Goal: Information Seeking & Learning: Learn about a topic

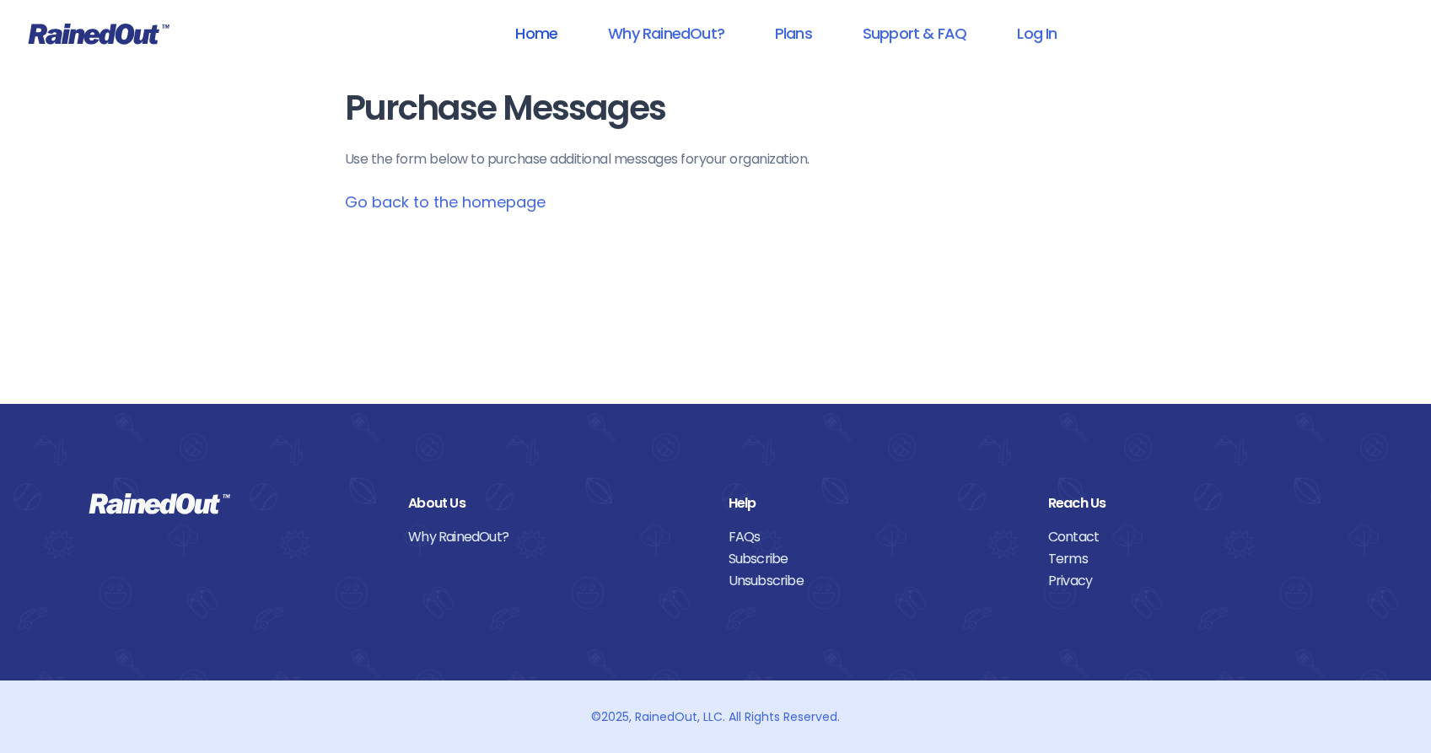
click at [536, 31] on link "Home" at bounding box center [536, 33] width 86 height 38
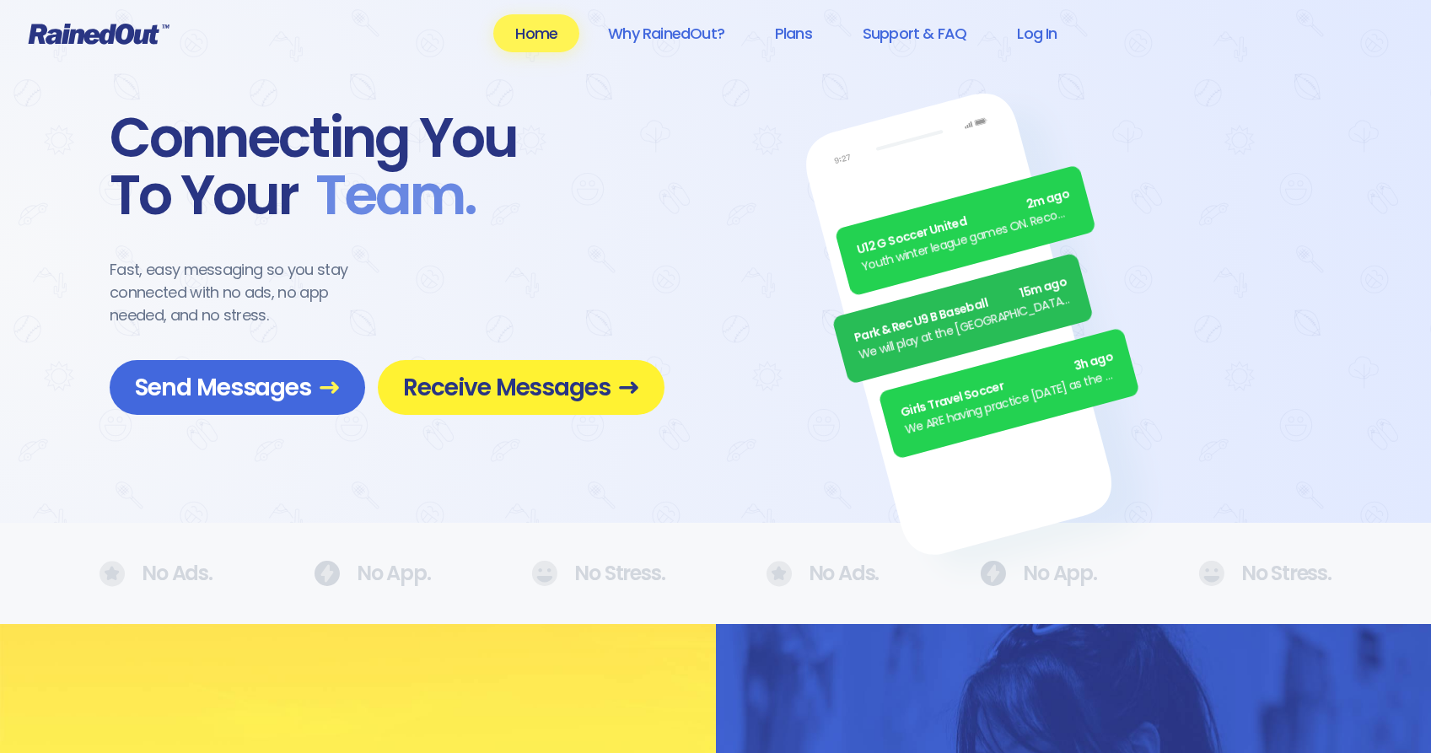
click at [555, 401] on span "Receive Messages" at bounding box center [521, 388] width 236 height 30
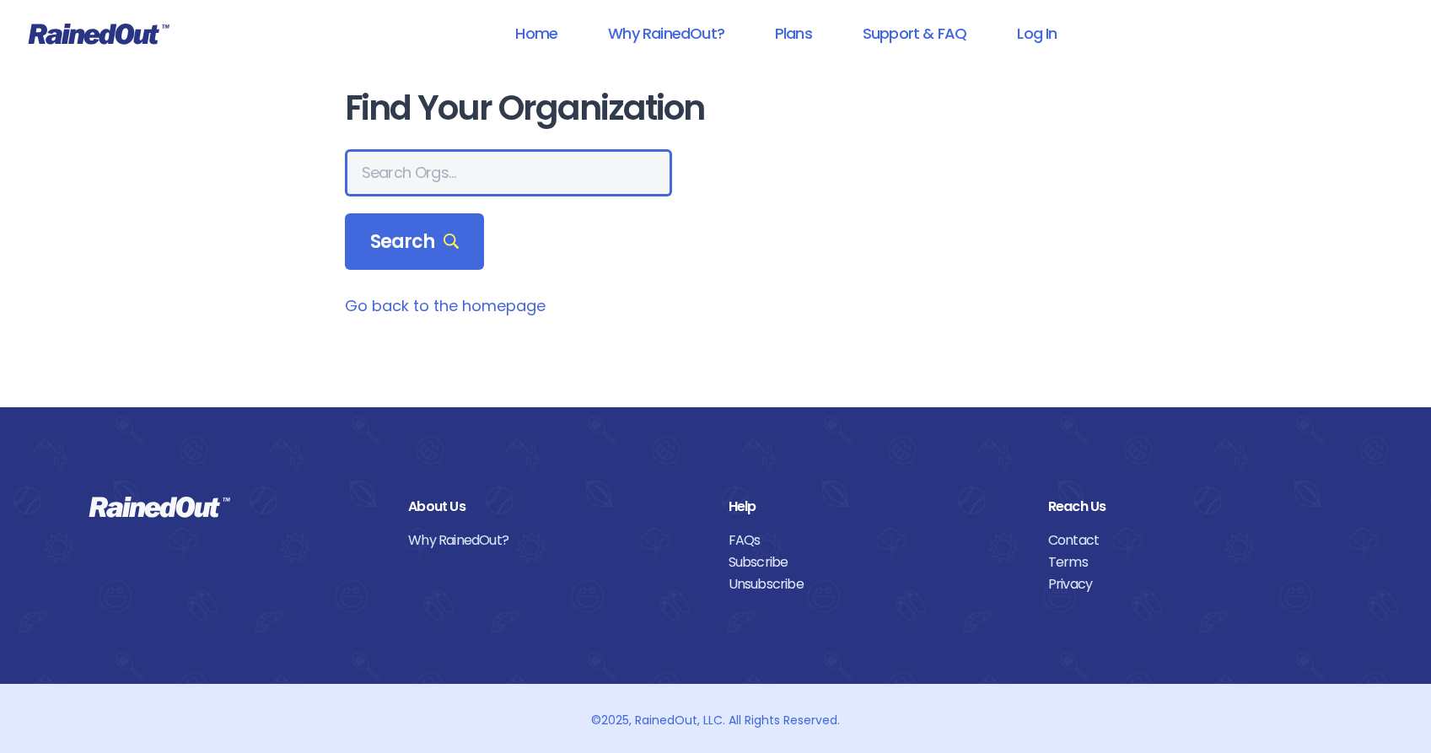
click at [449, 166] on input "text" at bounding box center [508, 172] width 327 height 47
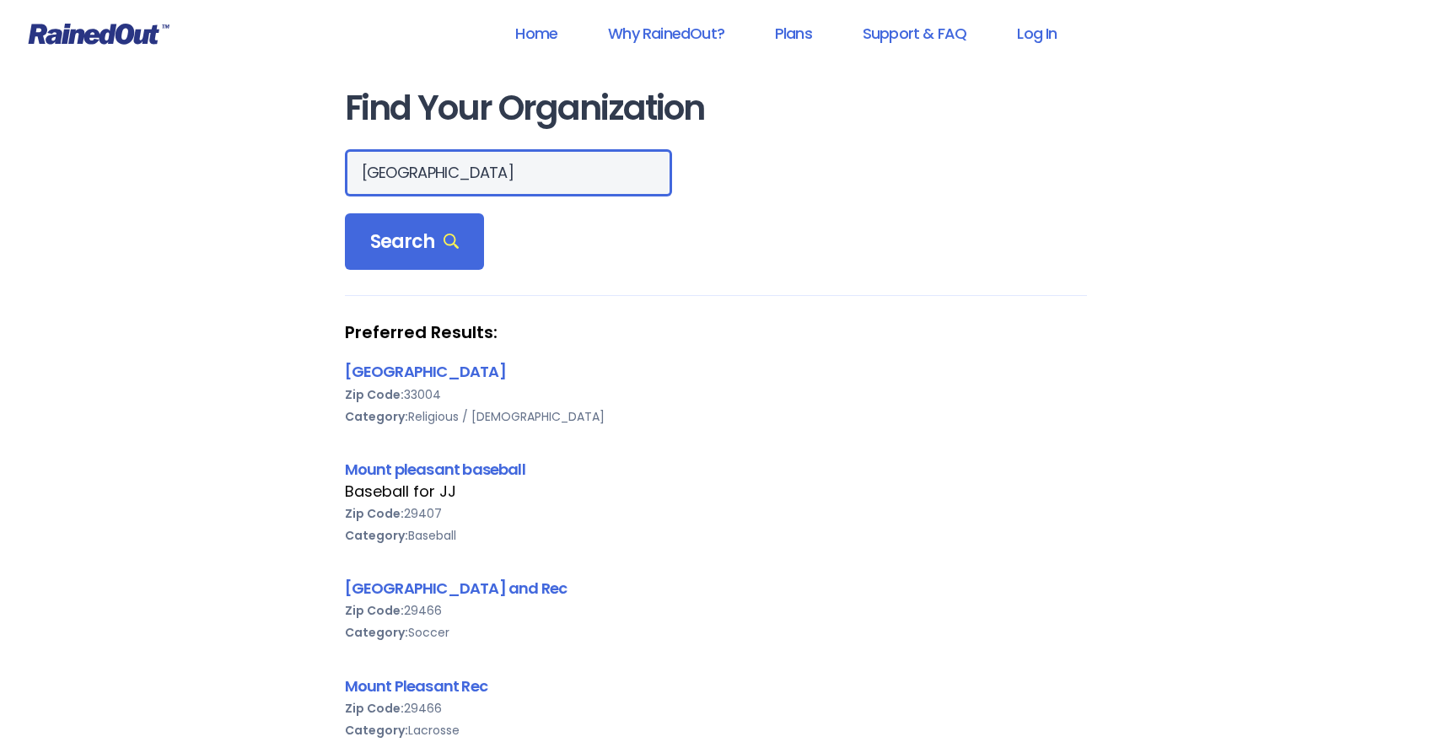
click at [502, 169] on input "[GEOGRAPHIC_DATA]" at bounding box center [508, 172] width 327 height 47
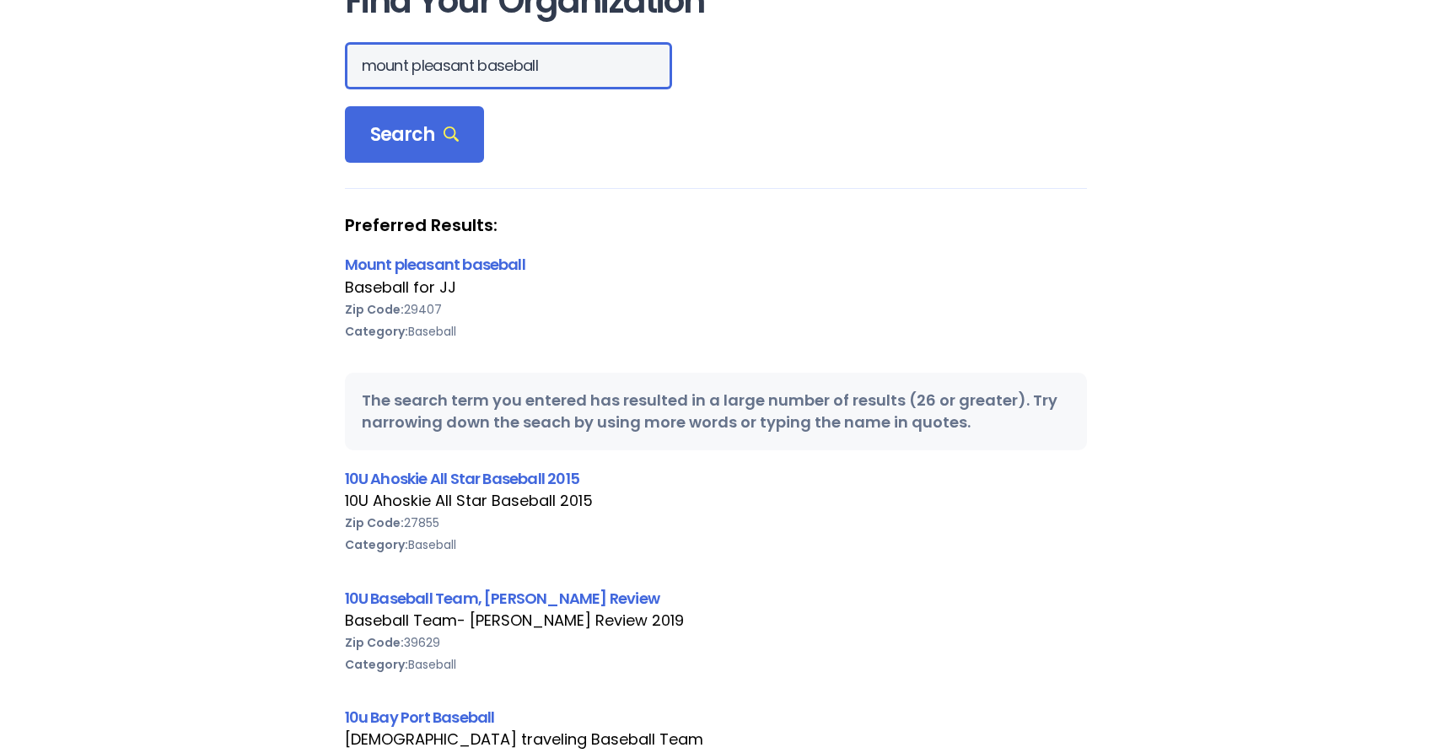
scroll to position [115, 0]
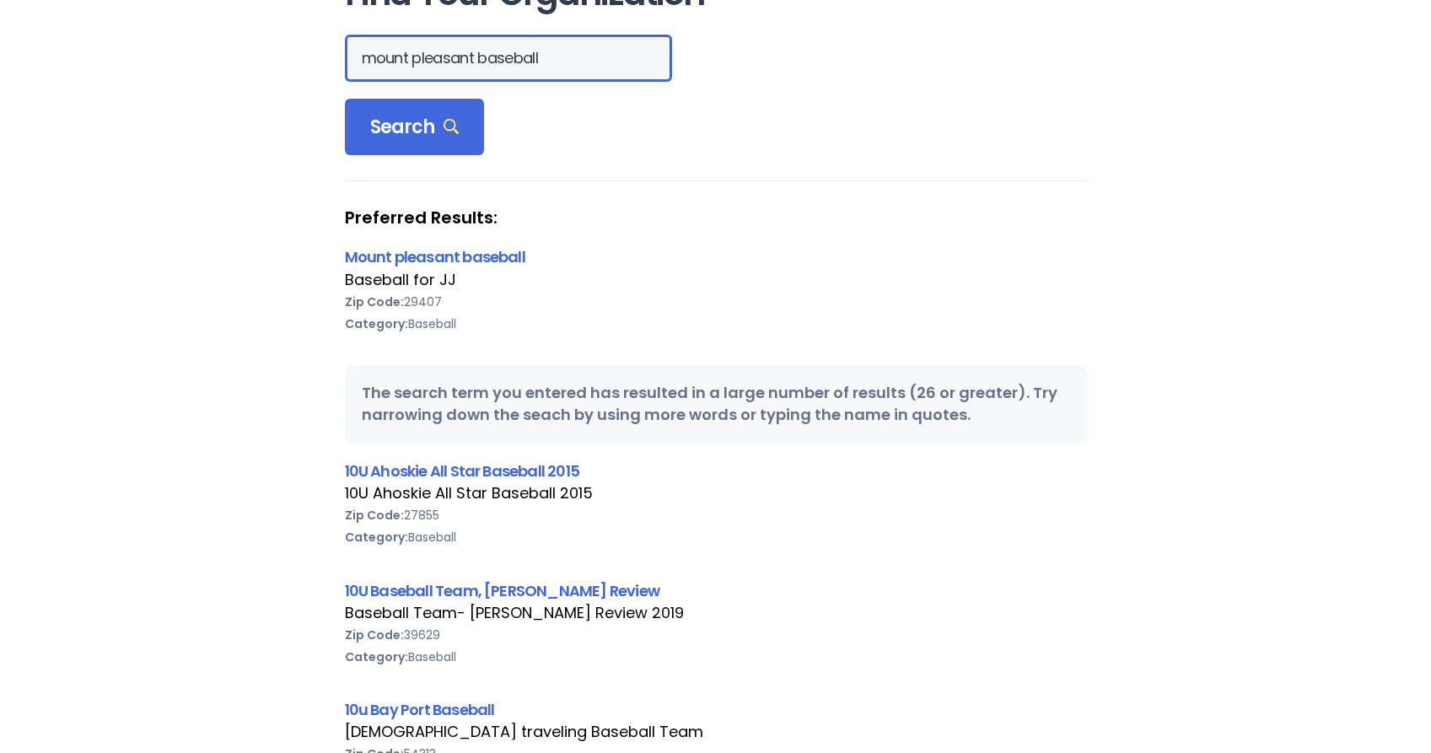
click at [468, 50] on input "mount pleasant baseball" at bounding box center [508, 58] width 327 height 47
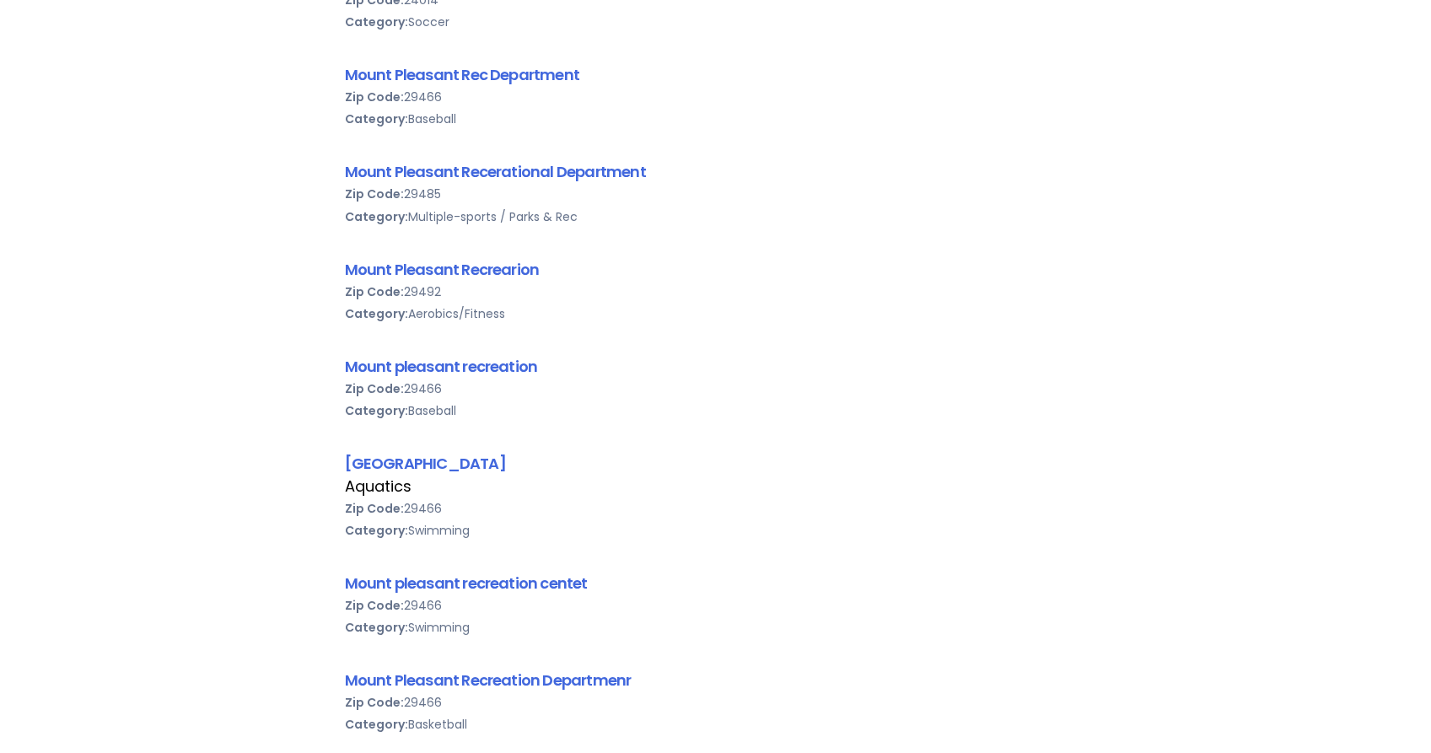
scroll to position [958, 0]
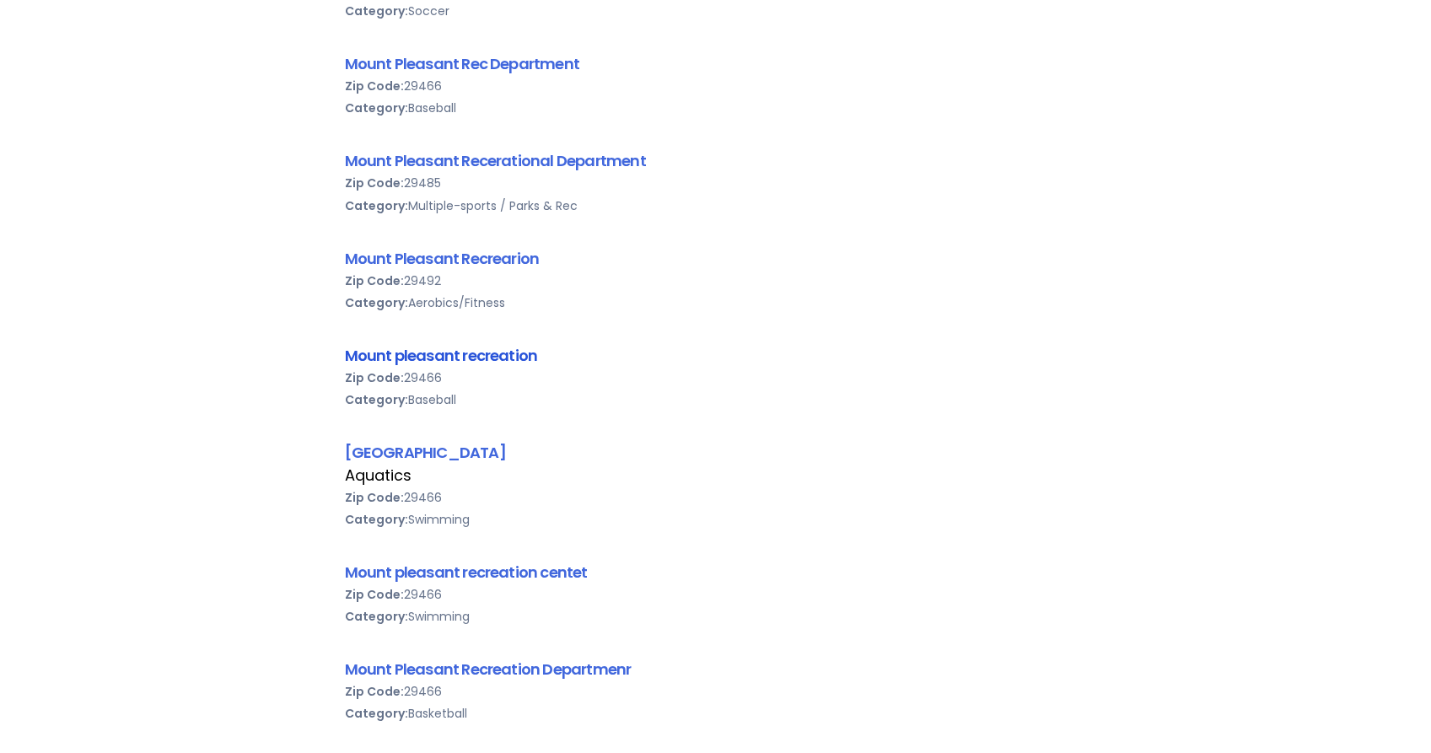
click at [521, 357] on link "Mount pleasant recreation" at bounding box center [441, 355] width 193 height 21
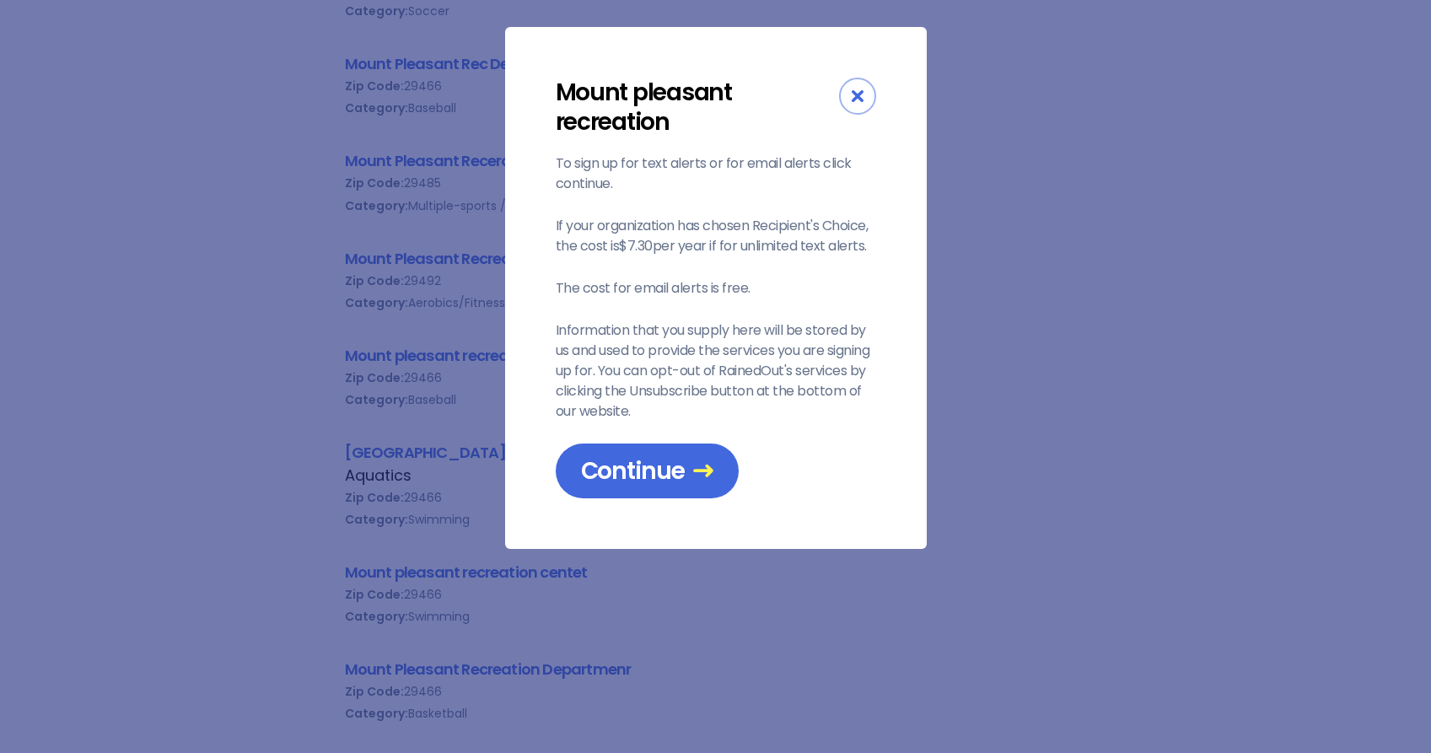
click at [864, 102] on div "Close" at bounding box center [857, 96] width 37 height 37
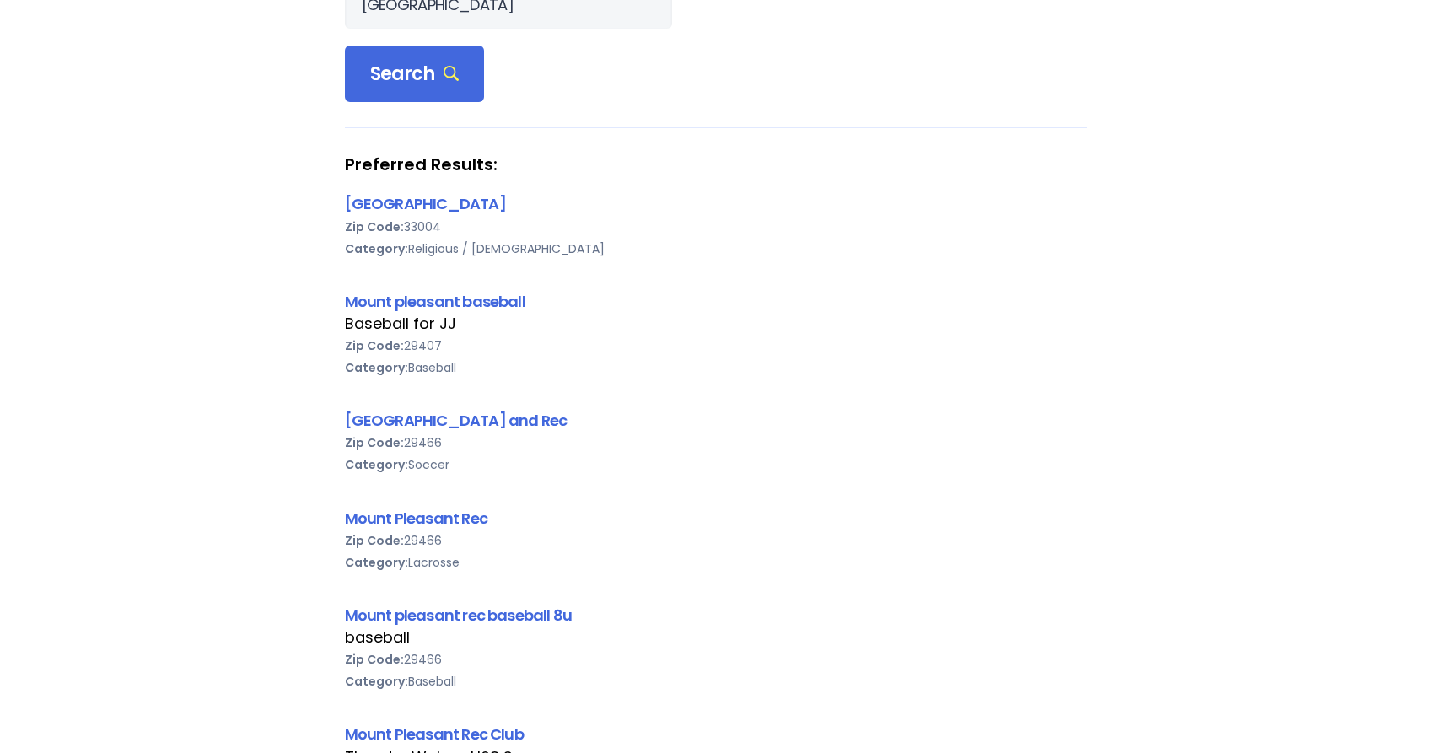
scroll to position [0, 0]
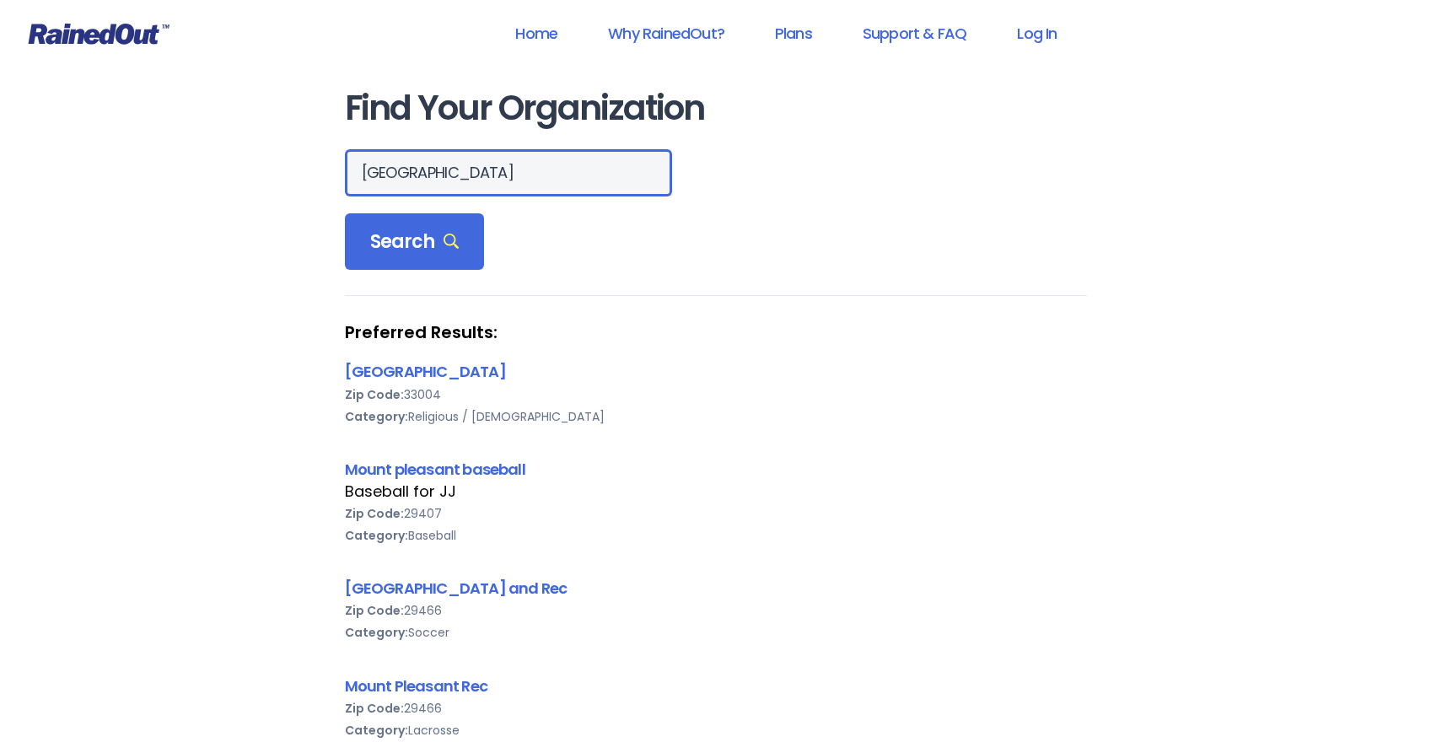
click at [407, 168] on input "[GEOGRAPHIC_DATA]" at bounding box center [508, 172] width 327 height 47
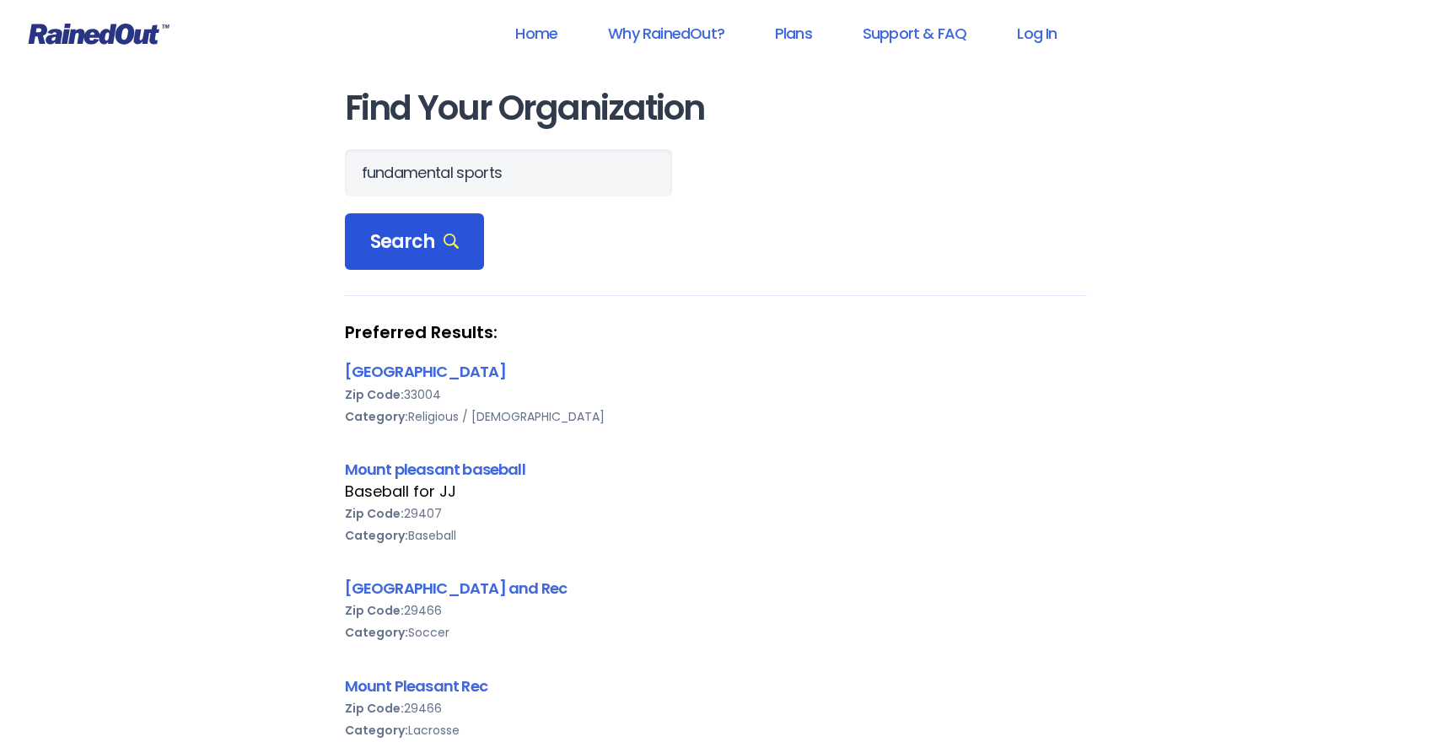
click at [394, 240] on span "Search" at bounding box center [414, 242] width 89 height 24
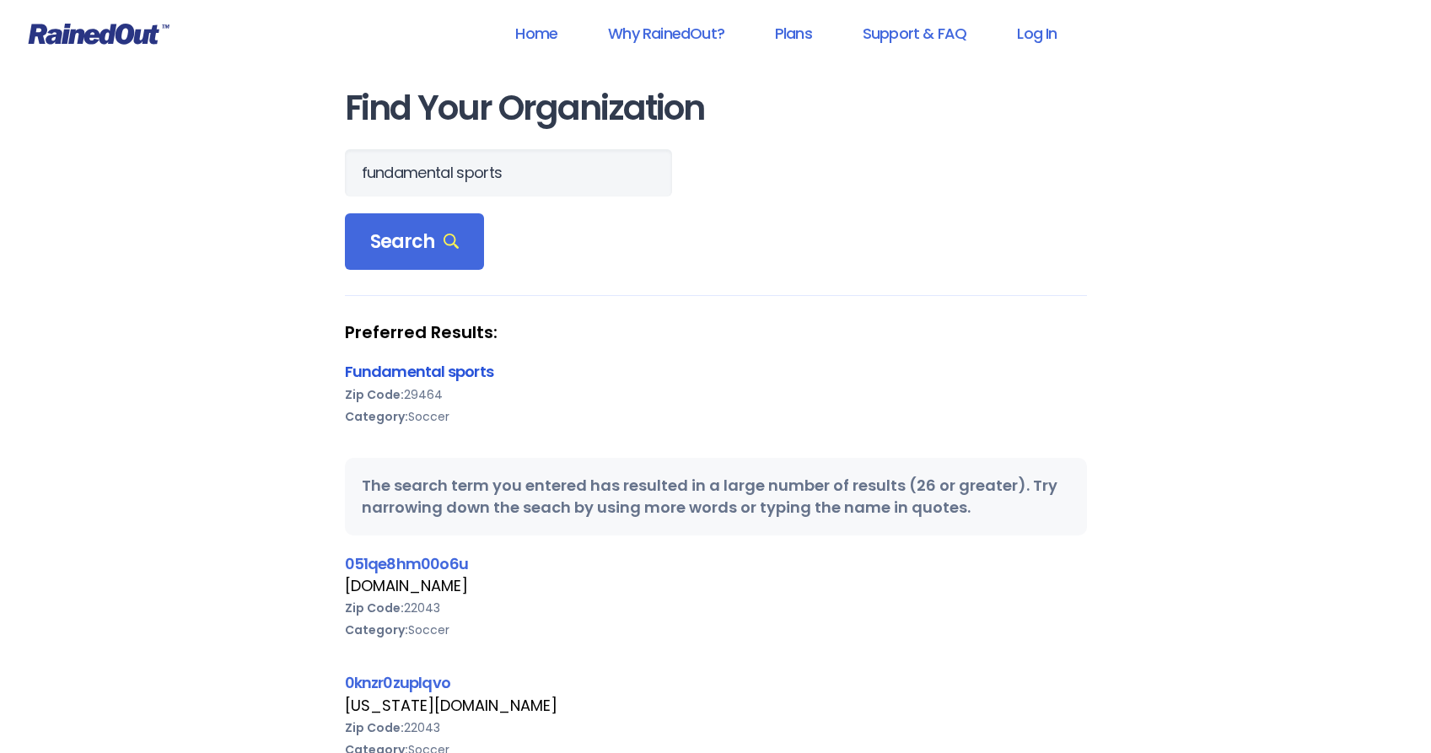
click at [477, 372] on link "Fundamental sports" at bounding box center [419, 371] width 148 height 21
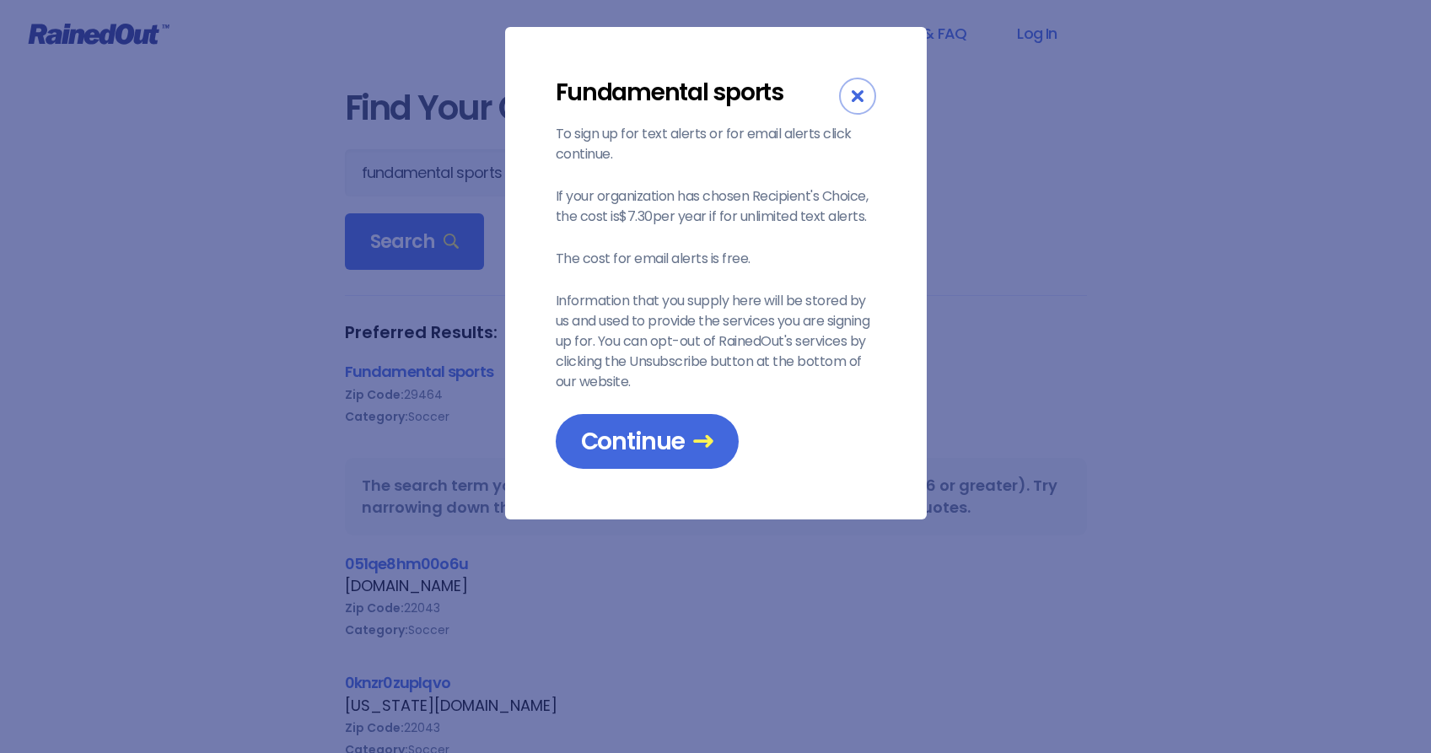
click at [854, 94] on icon "Close" at bounding box center [858, 96] width 12 height 12
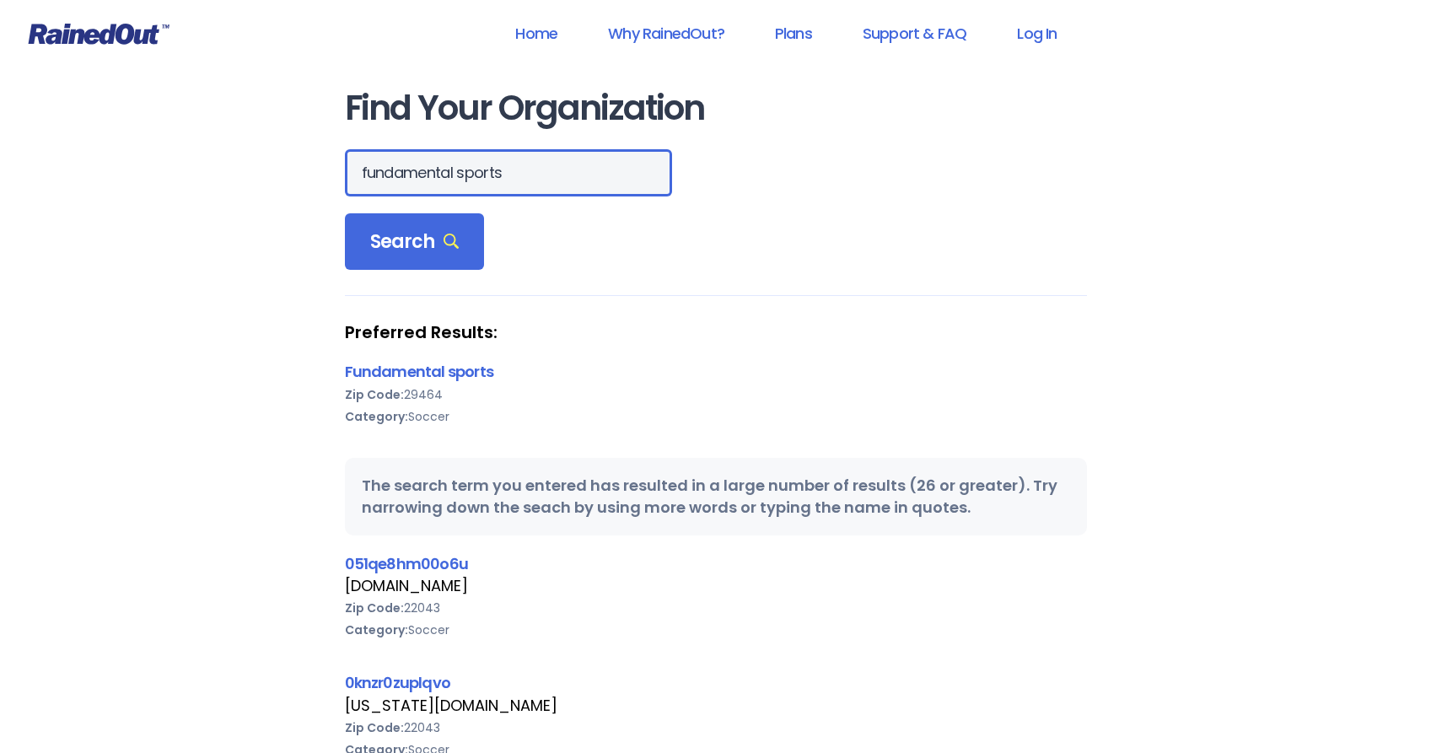
click at [520, 171] on input "fundamental sports" at bounding box center [508, 172] width 327 height 47
type input "fundamental sports baseball"
